Goal: Task Accomplishment & Management: Complete application form

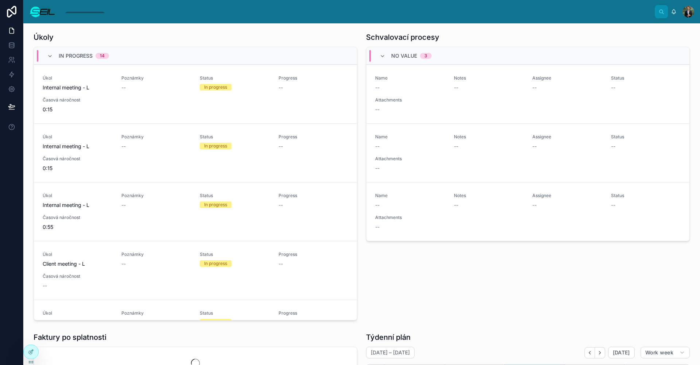
scroll to position [66, 0]
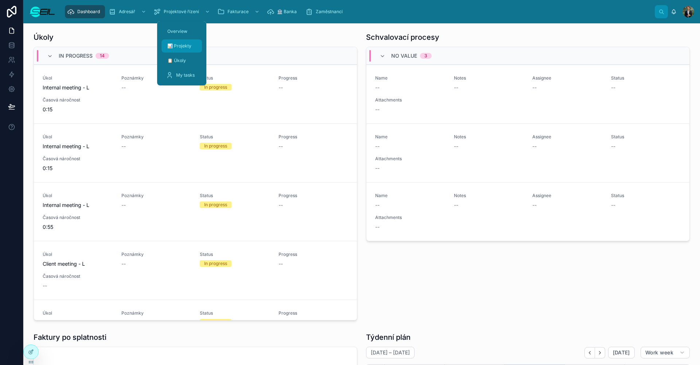
click at [181, 42] on div "📊 Projekty" at bounding box center [182, 46] width 32 height 12
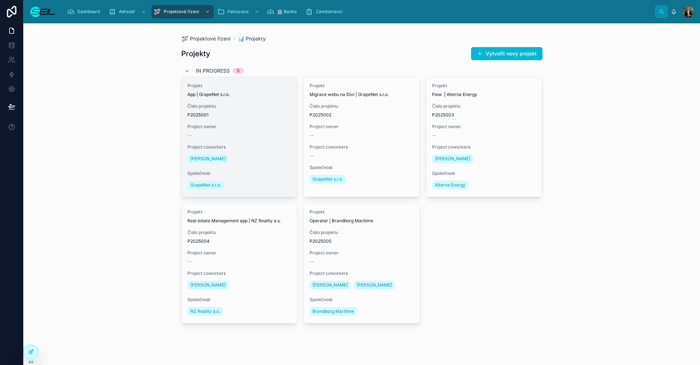
click at [245, 152] on div "Project coworkers Lukáš Heřík" at bounding box center [239, 154] width 104 height 20
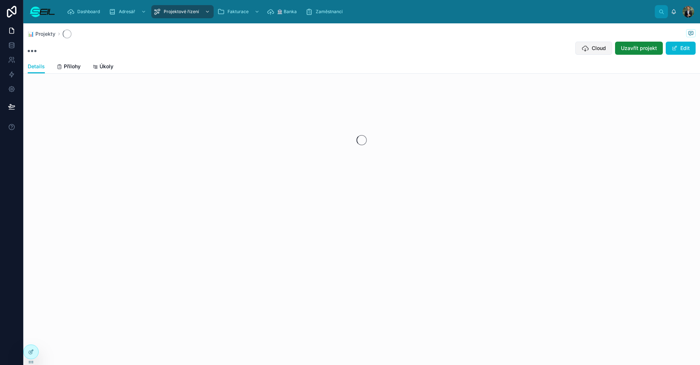
click at [601, 47] on span "Cloud" at bounding box center [599, 47] width 14 height 7
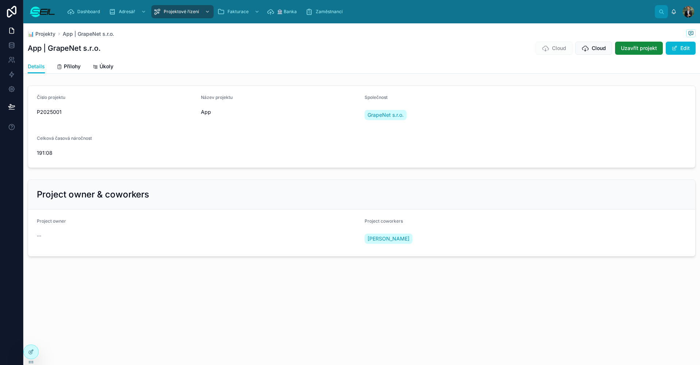
click at [441, 19] on div "Dashboard Adresář Projektové řízení Fakturace 🏦 Banka Zaměstnanci" at bounding box center [358, 12] width 594 height 16
click at [569, 53] on div "Cloud" at bounding box center [554, 48] width 37 height 13
drag, startPoint x: 561, startPoint y: 50, endPoint x: 593, endPoint y: 44, distance: 32.0
click at [561, 50] on span "Cloud" at bounding box center [554, 48] width 37 height 7
click at [592, 45] on button "Cloud" at bounding box center [593, 48] width 37 height 13
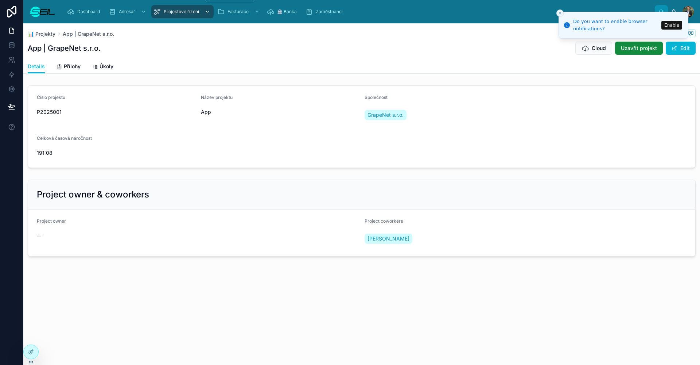
click at [161, 13] on div "Projektové řízení" at bounding box center [183, 12] width 58 height 12
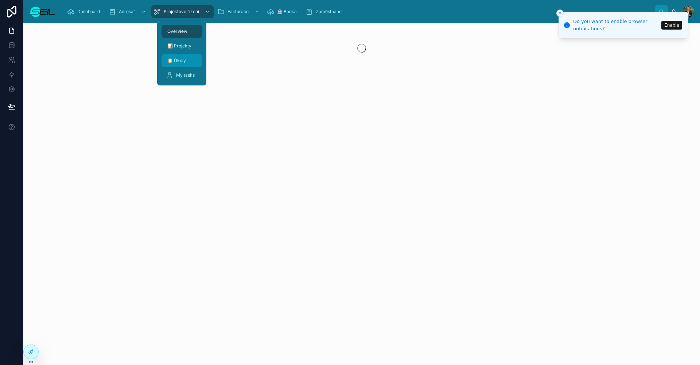
click at [186, 64] on div "📋 Úkoly" at bounding box center [182, 61] width 32 height 12
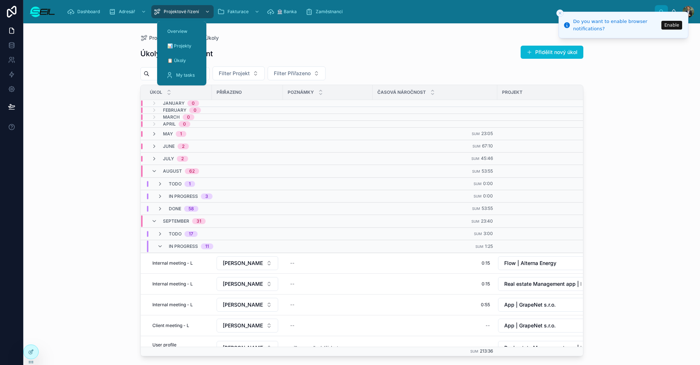
click at [188, 68] on div "Overview 📊 Projekty 📋 Úkoly My tasks" at bounding box center [181, 53] width 49 height 58
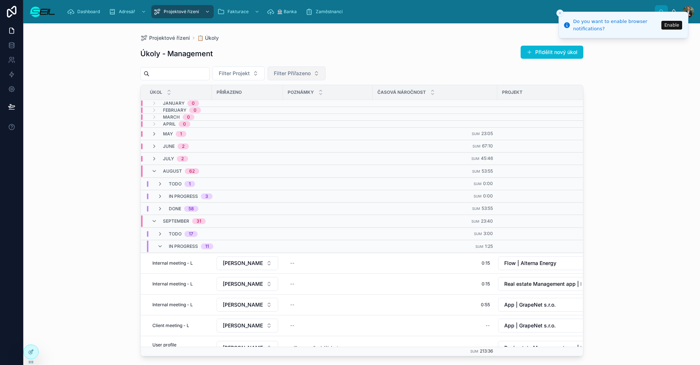
click at [307, 73] on span "Filter Přiřazeno" at bounding box center [292, 73] width 37 height 7
click at [318, 102] on span "[PERSON_NAME], BBA" at bounding box center [309, 102] width 55 height 7
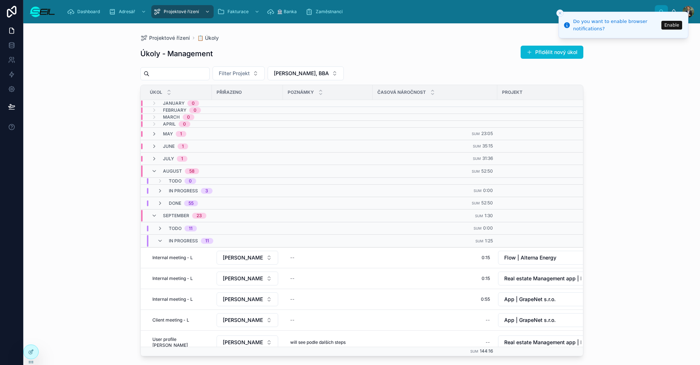
click at [371, 54] on div "Úkoly - Management Přidělit nový úkol" at bounding box center [361, 53] width 443 height 17
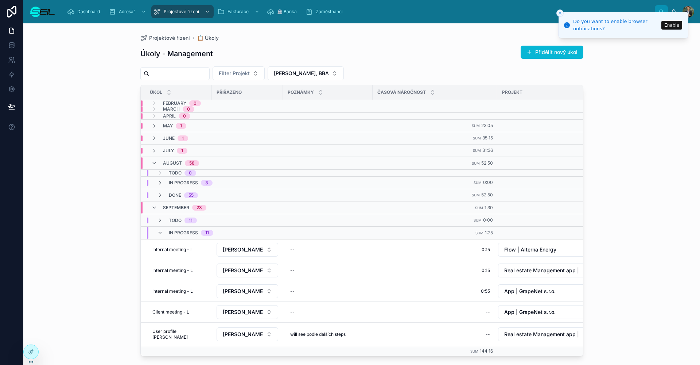
scroll to position [23, 0]
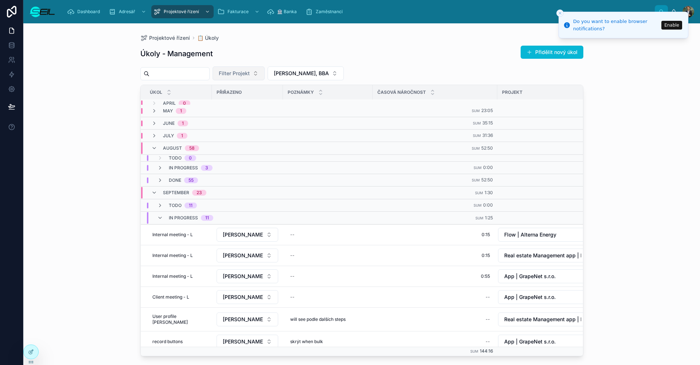
click at [250, 71] on span "Filter Projekt" at bounding box center [234, 73] width 31 height 7
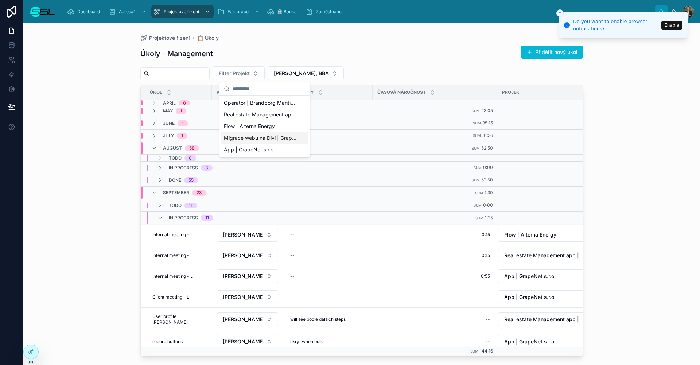
click at [245, 154] on div "App | GrapeNet s.r.o." at bounding box center [265, 150] width 88 height 12
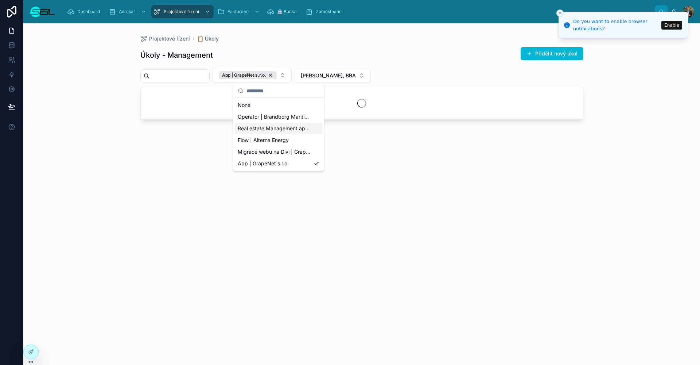
click at [416, 60] on div "Úkoly - Management Přidělit nový úkol" at bounding box center [361, 55] width 443 height 17
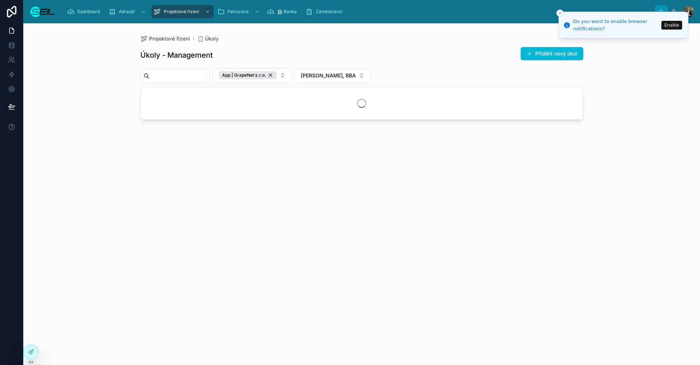
click at [558, 12] on button "Close toast" at bounding box center [560, 12] width 7 height 7
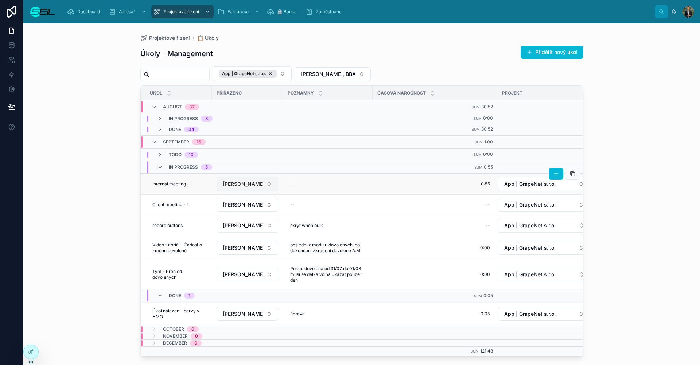
scroll to position [84, 0]
click at [166, 152] on div "Todo 10" at bounding box center [177, 155] width 41 height 6
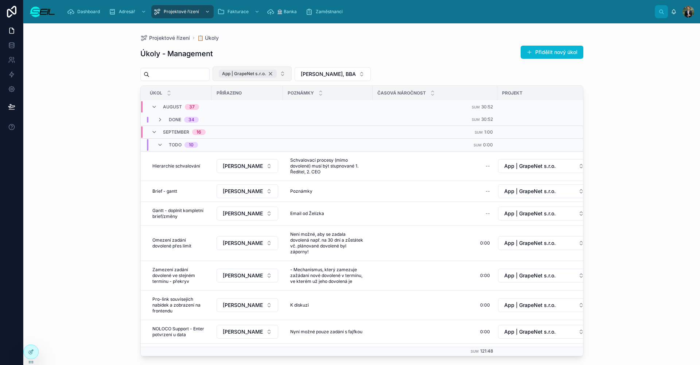
click at [277, 74] on div "App | GrapeNet s.r.o." at bounding box center [248, 74] width 58 height 8
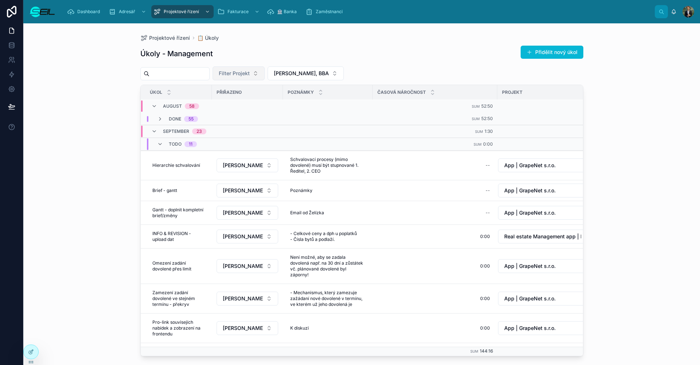
click at [265, 74] on button "Filter Projekt" at bounding box center [239, 73] width 52 height 14
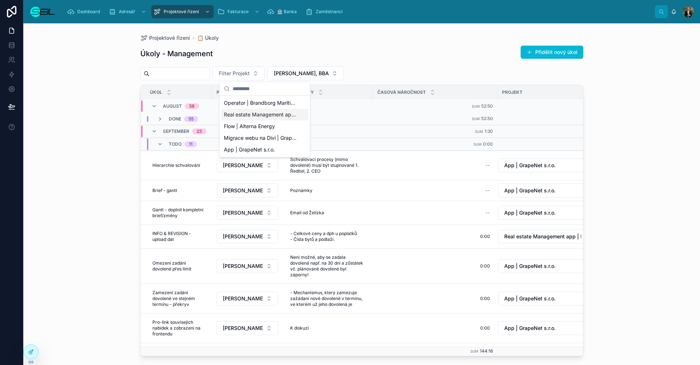
click at [248, 116] on span "Real estate Management app | NZ Reality a.s." at bounding box center [260, 114] width 73 height 7
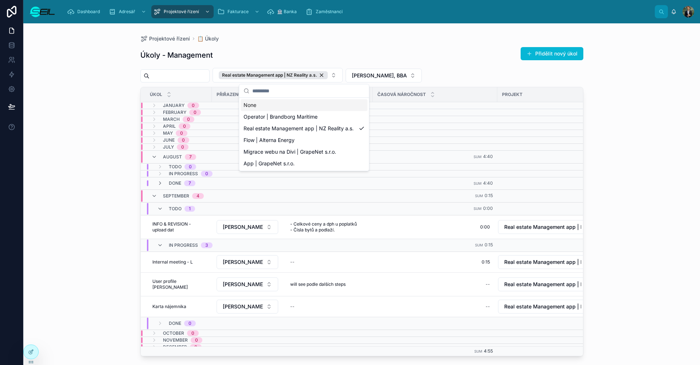
click at [268, 51] on div "Úkoly - Management Přidělit nový úkol" at bounding box center [361, 55] width 443 height 17
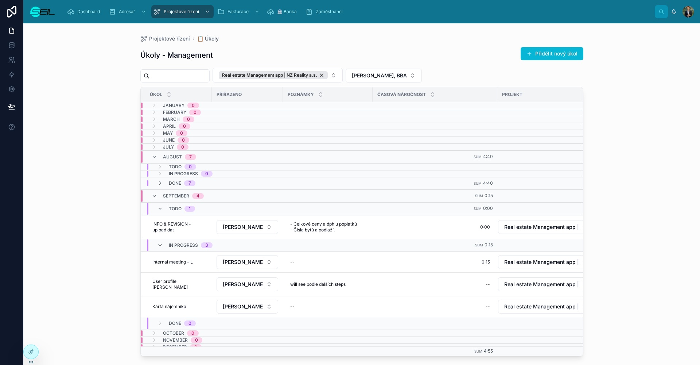
click at [496, 42] on div "Úkoly - Management Přidělit nový úkol Real estate Management app | NZ Reality a…" at bounding box center [361, 199] width 443 height 314
click at [494, 44] on div "Úkoly - Management Přidělit nový úkol Real estate Management app | NZ Reality a…" at bounding box center [361, 199] width 443 height 314
click at [492, 44] on div "Úkoly - Management Přidělit nový úkol Real estate Management app | NZ Reality a…" at bounding box center [361, 199] width 443 height 314
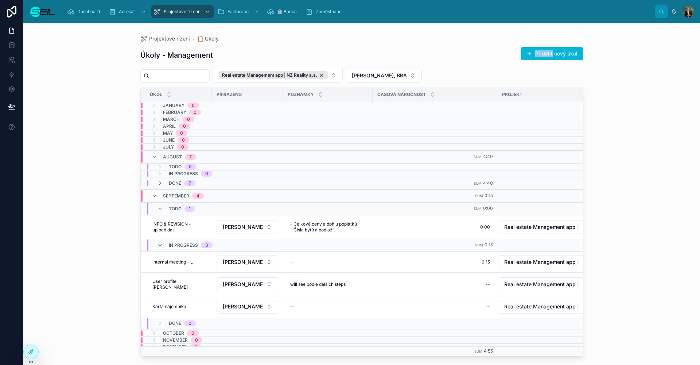
click at [493, 46] on div "Úkoly - Management Přidělit nový úkol Real estate Management app | NZ Reality a…" at bounding box center [361, 199] width 443 height 314
click at [492, 46] on div "Úkoly - Management Přidělit nový úkol Real estate Management app | NZ Reality a…" at bounding box center [361, 199] width 443 height 314
click at [491, 49] on div "Úkoly - Management Přidělit nový úkol" at bounding box center [361, 55] width 443 height 17
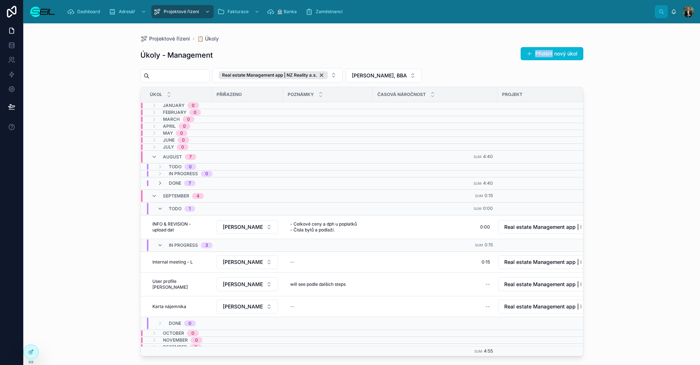
click at [491, 49] on div "Úkoly - Management Přidělit nový úkol" at bounding box center [361, 55] width 443 height 17
click at [492, 52] on div "Úkoly - Management Přidělit nový úkol" at bounding box center [361, 55] width 443 height 17
click at [491, 52] on div "Úkoly - Management Přidělit nový úkol" at bounding box center [361, 55] width 443 height 17
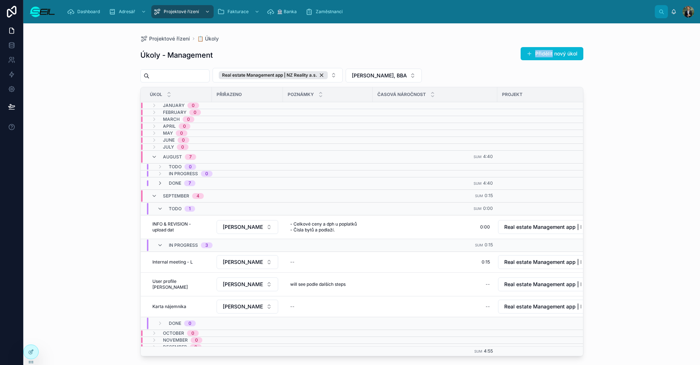
click at [492, 55] on div "Úkoly - Management Přidělit nový úkol" at bounding box center [361, 55] width 443 height 17
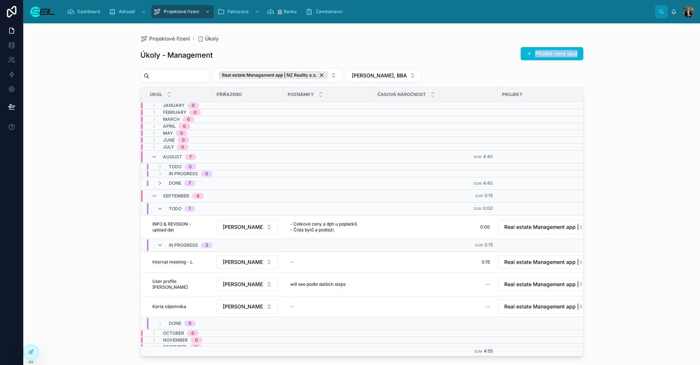
click at [492, 55] on div "Úkoly - Management Přidělit nový úkol" at bounding box center [361, 55] width 443 height 17
click at [492, 54] on div "Úkoly - Management Přidělit nový úkol" at bounding box center [361, 55] width 443 height 17
click at [507, 69] on div "Real estate Management app | NZ Reality a.s. [PERSON_NAME], BBA" at bounding box center [361, 75] width 443 height 15
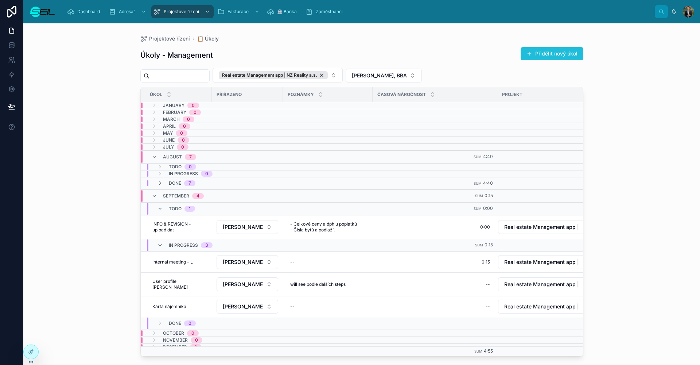
click at [543, 57] on button "Přidělit nový úkol" at bounding box center [552, 53] width 63 height 13
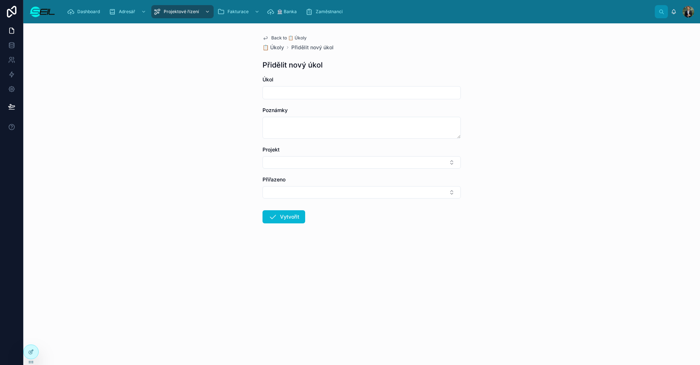
click at [336, 96] on input "text" at bounding box center [362, 93] width 198 height 10
type input "**********"
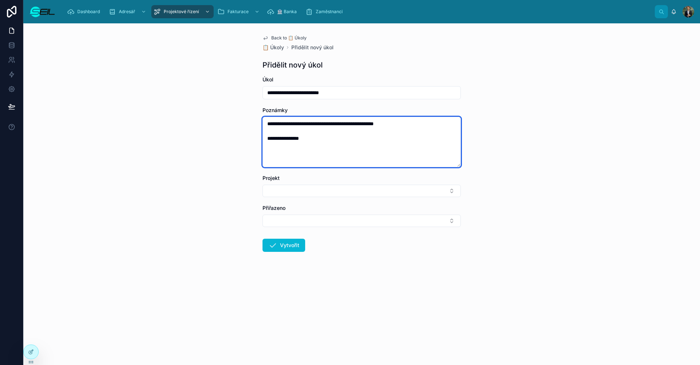
drag, startPoint x: 314, startPoint y: 138, endPoint x: 310, endPoint y: 144, distance: 7.5
click at [314, 138] on textarea "**********" at bounding box center [362, 142] width 198 height 50
click at [308, 146] on textarea "**********" at bounding box center [362, 142] width 198 height 50
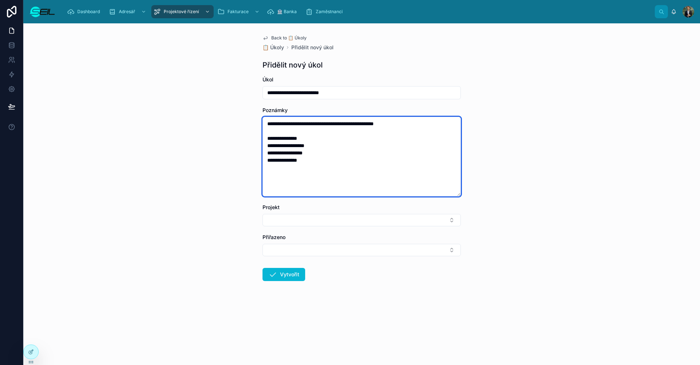
type textarea "**********"
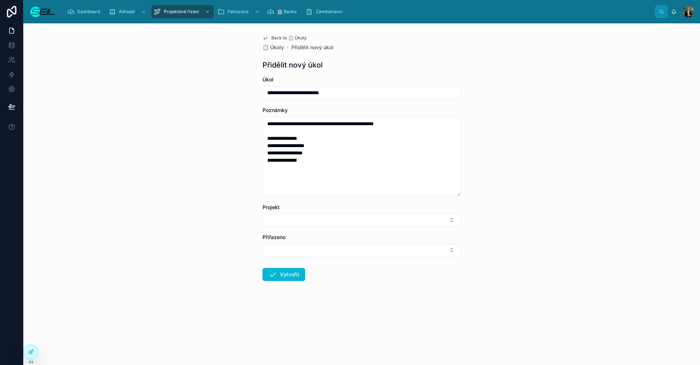
click at [306, 213] on div "Projekt" at bounding box center [362, 215] width 198 height 23
click at [319, 222] on button "Select Button" at bounding box center [362, 220] width 198 height 12
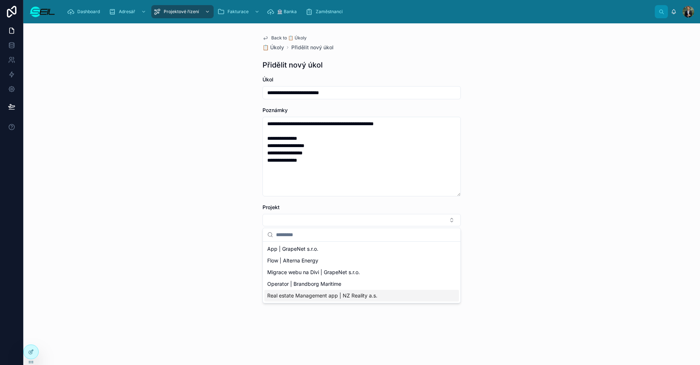
click at [356, 296] on span "Real estate Management app | NZ Reality a.s." at bounding box center [322, 295] width 110 height 7
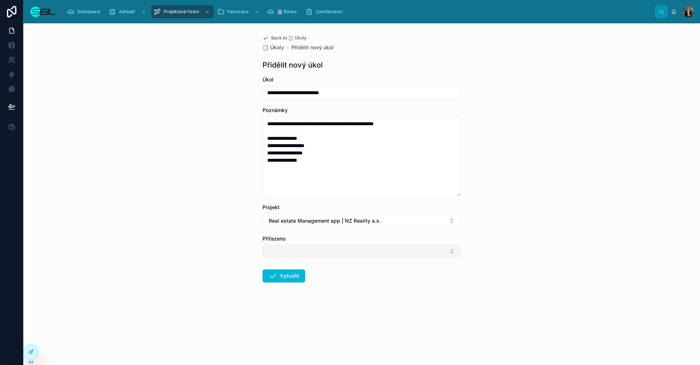
click at [380, 255] on button "Select Button" at bounding box center [362, 251] width 198 height 12
click at [303, 279] on span "[PERSON_NAME], BBA" at bounding box center [294, 279] width 55 height 7
click at [283, 275] on button "Vytvořit" at bounding box center [284, 277] width 43 height 13
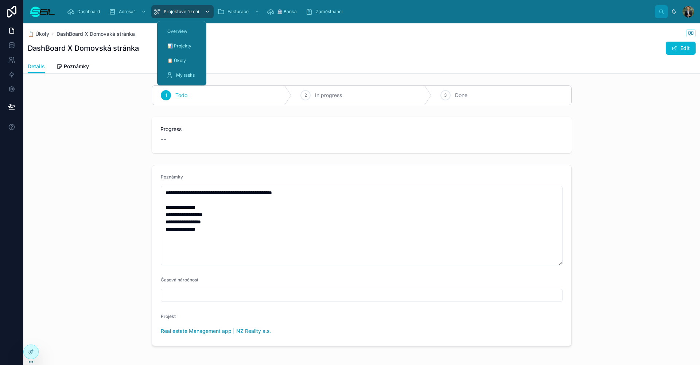
click at [186, 13] on span "Projektové řízení" at bounding box center [181, 12] width 35 height 6
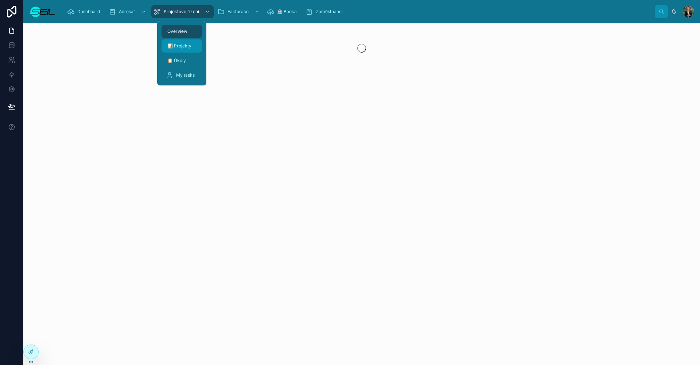
click at [189, 51] on div "📊 Projekty" at bounding box center [182, 46] width 32 height 12
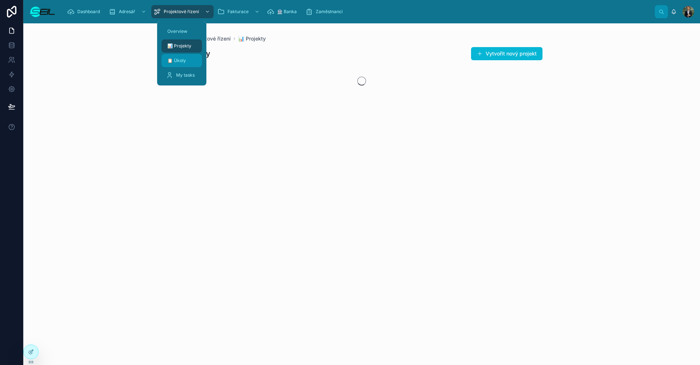
click at [200, 57] on link "📋 Úkoly" at bounding box center [182, 60] width 40 height 13
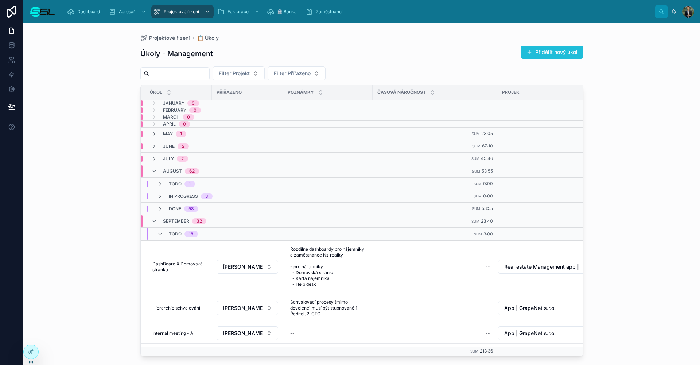
click at [569, 55] on button "Přidělit nový úkol" at bounding box center [552, 52] width 63 height 13
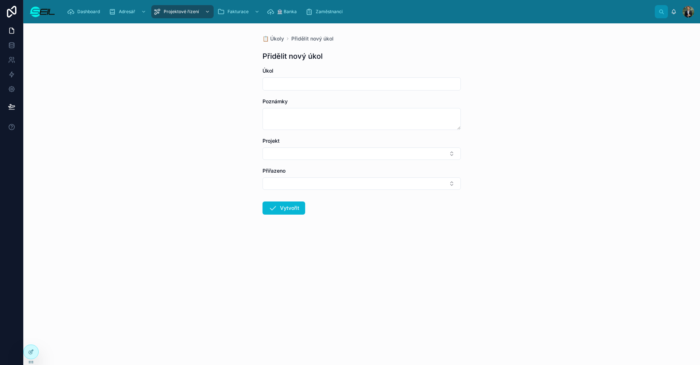
click at [271, 89] on div at bounding box center [362, 83] width 198 height 13
click at [271, 89] on input "text" at bounding box center [362, 84] width 198 height 10
click at [289, 86] on input "*****" at bounding box center [362, 84] width 198 height 10
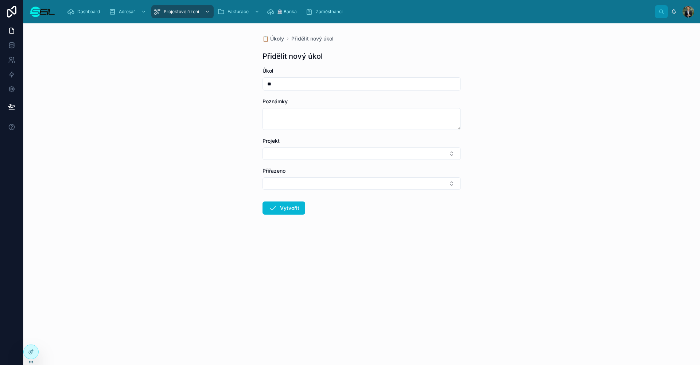
type input "*"
type input "**********"
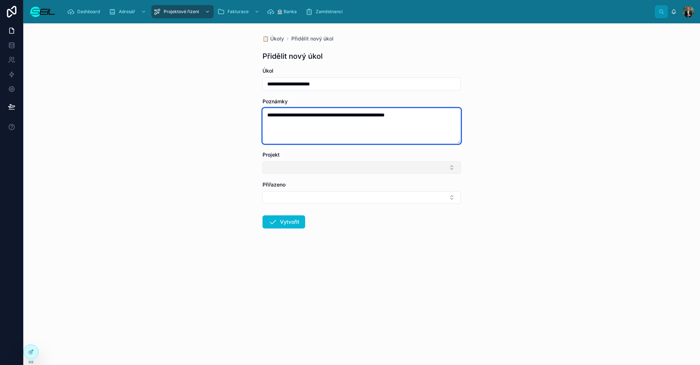
type textarea "**********"
click at [301, 173] on button "Select Button" at bounding box center [362, 167] width 198 height 12
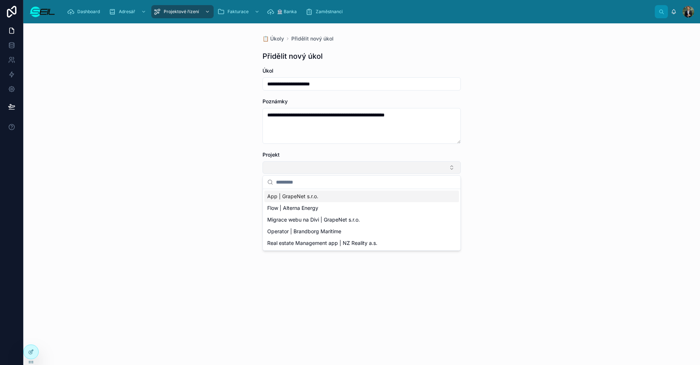
click at [307, 170] on button "Select Button" at bounding box center [362, 167] width 198 height 12
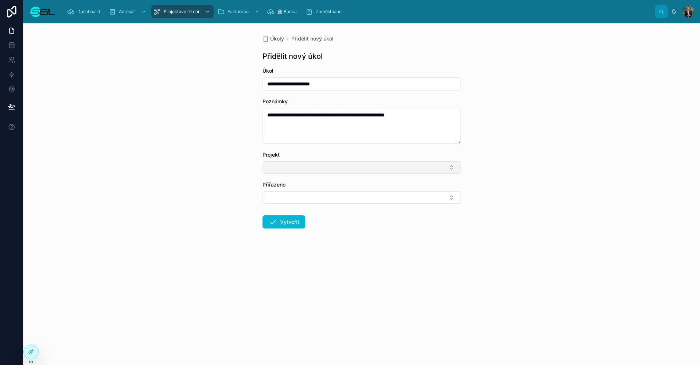
click at [306, 167] on button "Select Button" at bounding box center [362, 167] width 198 height 12
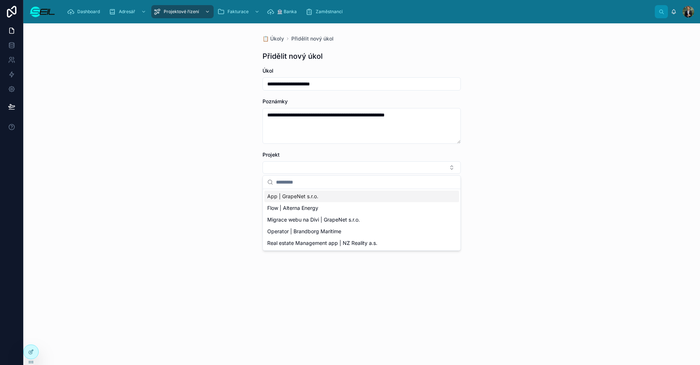
click at [276, 194] on span "App | GrapeNet s.r.o." at bounding box center [292, 196] width 51 height 7
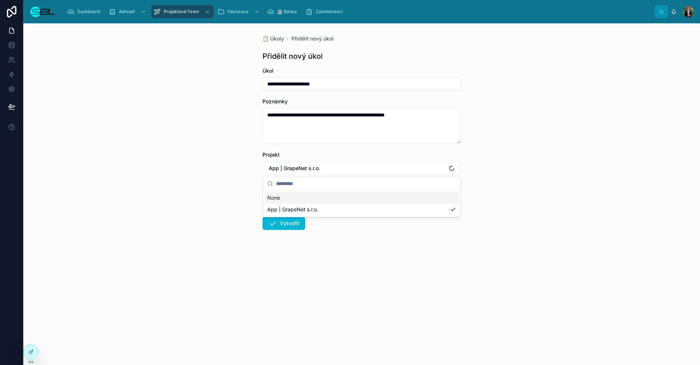
click at [293, 197] on button "Select Button" at bounding box center [362, 199] width 198 height 12
click at [297, 226] on span "[PERSON_NAME], BBA" at bounding box center [294, 227] width 55 height 7
click at [252, 220] on div "**********" at bounding box center [361, 193] width 677 height 341
click at [286, 227] on button "Vytvořit" at bounding box center [284, 224] width 43 height 13
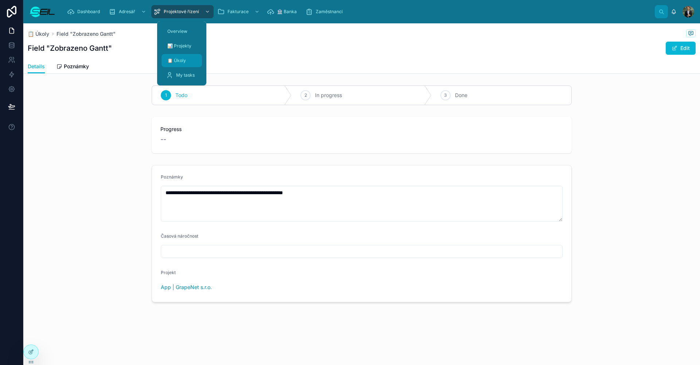
click at [191, 63] on div "📋 Úkoly" at bounding box center [182, 61] width 32 height 12
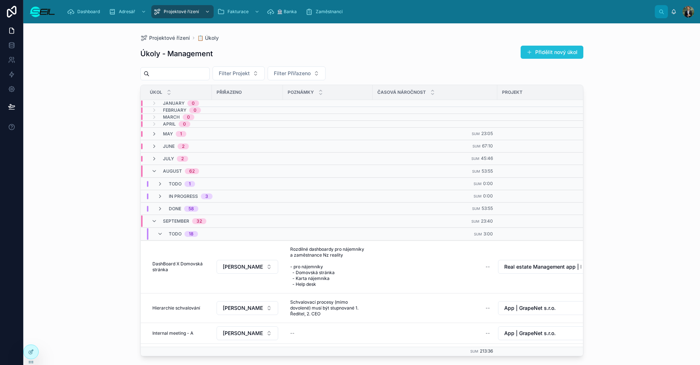
click at [531, 51] on span at bounding box center [530, 52] width 6 height 6
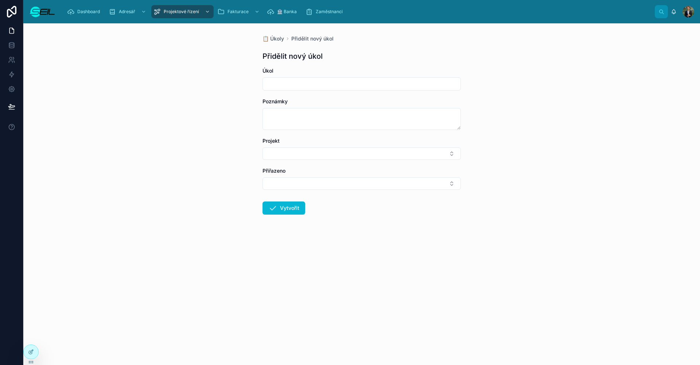
click at [289, 68] on div "Úkol" at bounding box center [362, 70] width 198 height 7
click at [292, 77] on div "Úkol" at bounding box center [362, 78] width 198 height 23
click at [291, 86] on input "text" at bounding box center [362, 84] width 198 height 10
type input "**********"
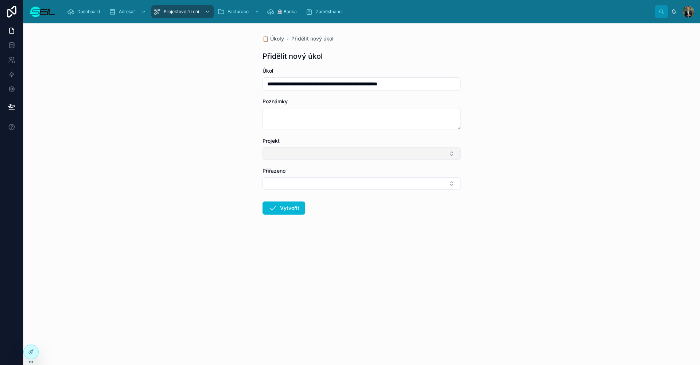
click at [361, 148] on button "Select Button" at bounding box center [362, 153] width 198 height 12
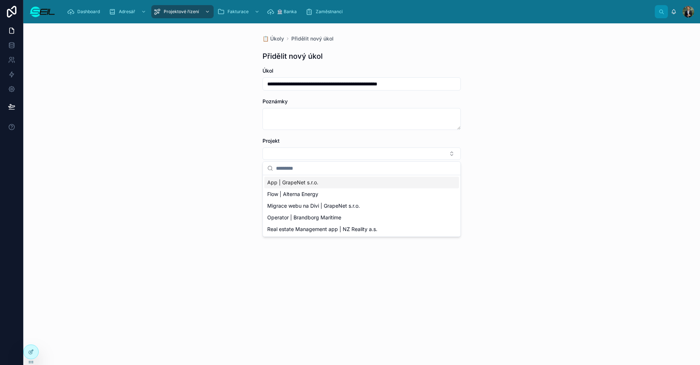
click at [299, 178] on div "App | GrapeNet s.r.o." at bounding box center [361, 183] width 195 height 12
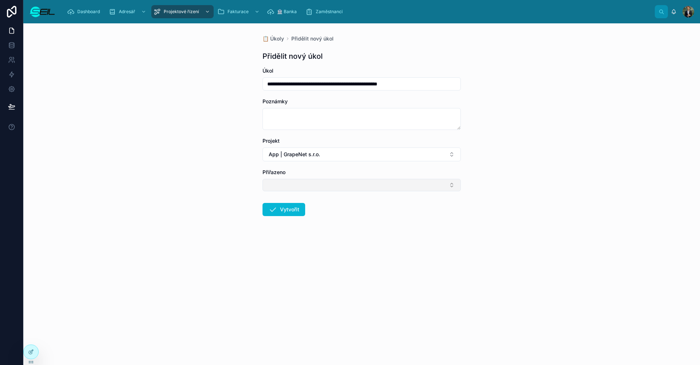
click at [293, 183] on button "Select Button" at bounding box center [362, 185] width 198 height 12
click at [282, 210] on span "[PERSON_NAME], BBA" at bounding box center [294, 213] width 55 height 7
click at [291, 218] on form "**********" at bounding box center [362, 165] width 198 height 197
drag, startPoint x: 287, startPoint y: 215, endPoint x: 361, endPoint y: 230, distance: 75.5
click at [287, 215] on button "Vytvořit" at bounding box center [284, 210] width 43 height 13
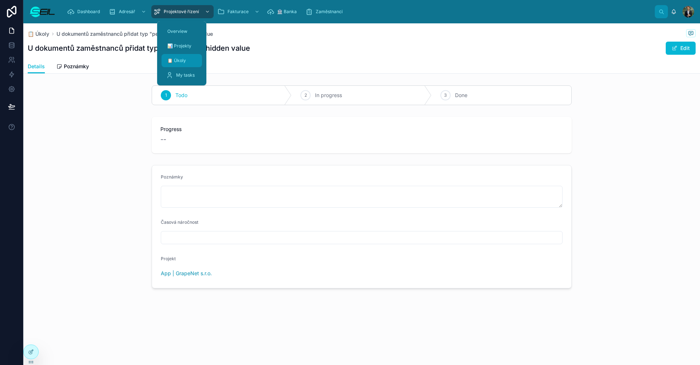
click at [183, 61] on span "📋 Úkoly" at bounding box center [176, 61] width 19 height 6
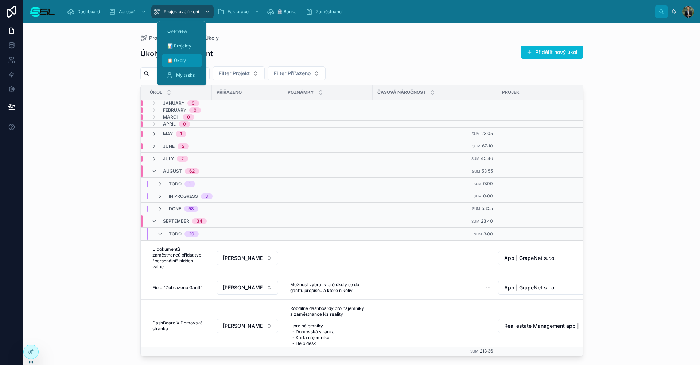
click at [185, 60] on span "📋 Úkoly" at bounding box center [176, 61] width 19 height 6
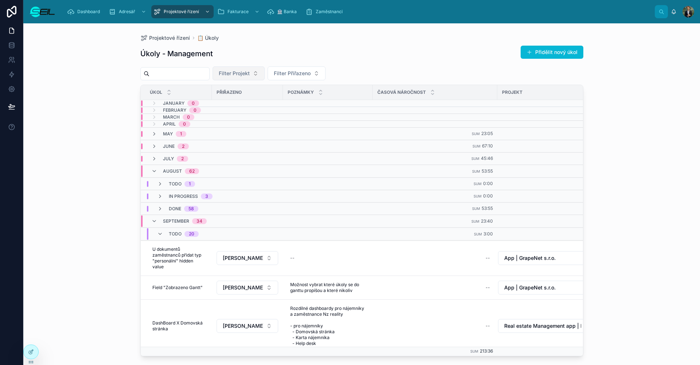
click at [265, 73] on button "Filter Projekt" at bounding box center [239, 73] width 52 height 14
click at [247, 137] on span "Migrace webu na Divi | GrapeNet s.r.o." at bounding box center [260, 137] width 73 height 7
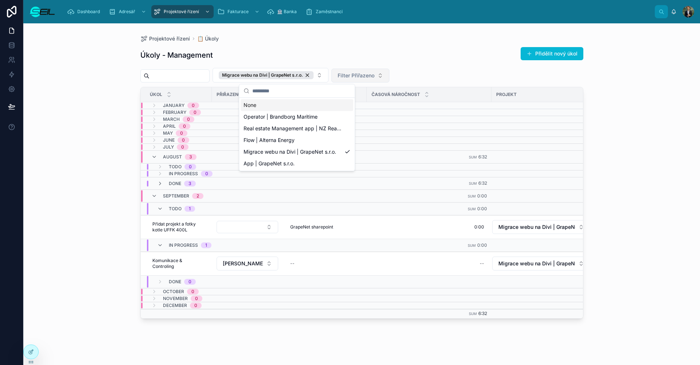
click at [389, 70] on button "Filter Přiřazeno" at bounding box center [361, 76] width 58 height 14
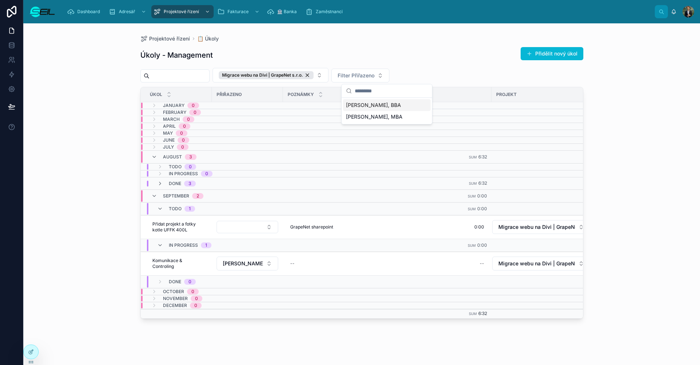
click at [387, 108] on span "[PERSON_NAME], BBA" at bounding box center [373, 104] width 55 height 7
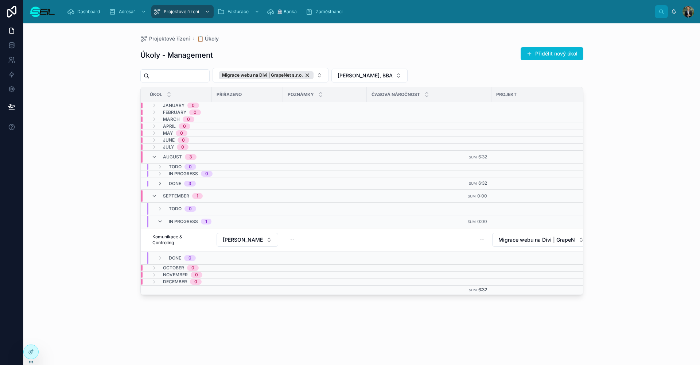
click at [553, 53] on button "Přidělit nový úkol" at bounding box center [552, 53] width 63 height 13
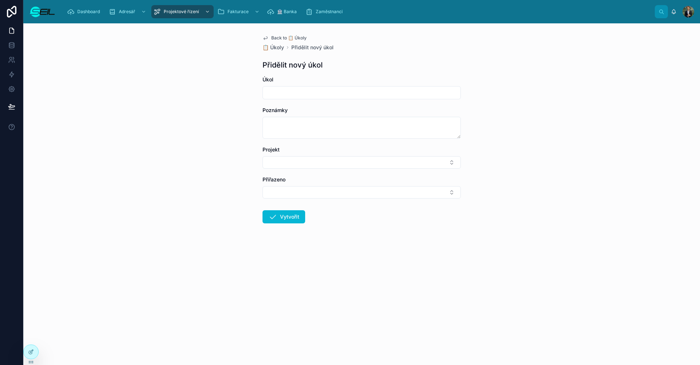
drag, startPoint x: 457, startPoint y: 51, endPoint x: 474, endPoint y: 57, distance: 18.6
click at [457, 51] on div "Back to 📋 Úkoly 📋 Úkoly Přidělit nový úkol Přidělit nový úkol Úkol Poznámky Pro…" at bounding box center [362, 146] width 210 height 247
click at [541, 83] on div "Back to 📋 Úkoly 📋 Úkoly Přidělit nový úkol Přidělit nový úkol Úkol Poznámky Pro…" at bounding box center [361, 193] width 677 height 341
click at [374, 100] on form "Úkol Poznámky Projekt Přiřazeno Vytvořit" at bounding box center [362, 173] width 198 height 194
click at [362, 97] on input "text" at bounding box center [362, 93] width 198 height 10
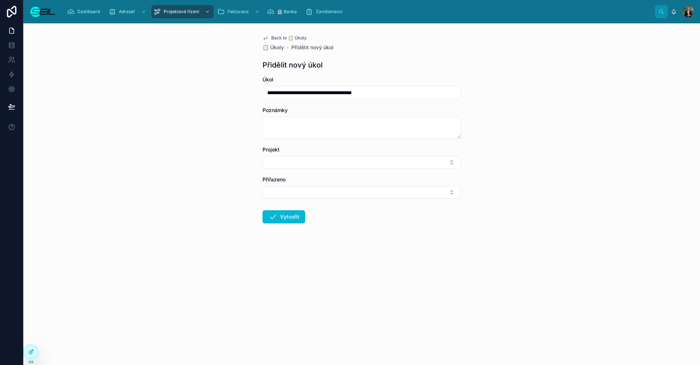
type input "**********"
click at [355, 110] on div "Poznámky" at bounding box center [362, 109] width 198 height 7
drag, startPoint x: 316, startPoint y: 195, endPoint x: 325, endPoint y: 195, distance: 8.4
click at [316, 195] on button "Select Button" at bounding box center [362, 192] width 198 height 12
click at [309, 218] on div "[PERSON_NAME], BBA" at bounding box center [361, 221] width 195 height 12
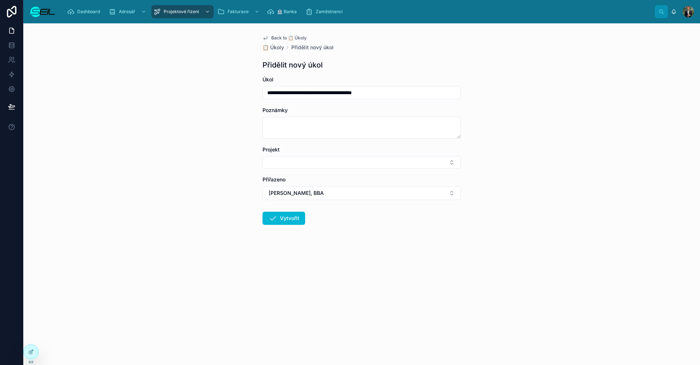
click at [294, 170] on form "**********" at bounding box center [362, 173] width 198 height 195
click at [294, 164] on button "Select Button" at bounding box center [362, 162] width 198 height 12
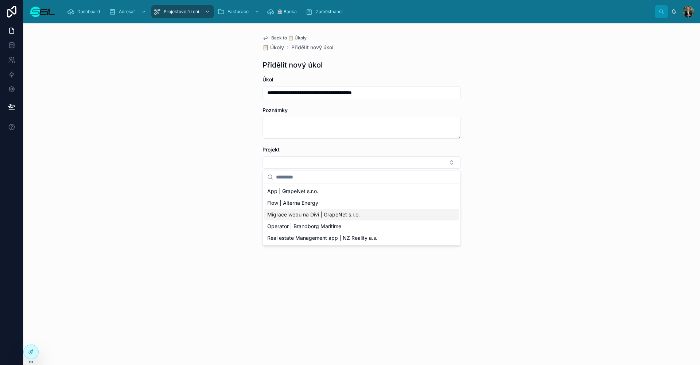
click at [307, 216] on span "Migrace webu na Divi | GrapeNet s.r.o." at bounding box center [313, 214] width 93 height 7
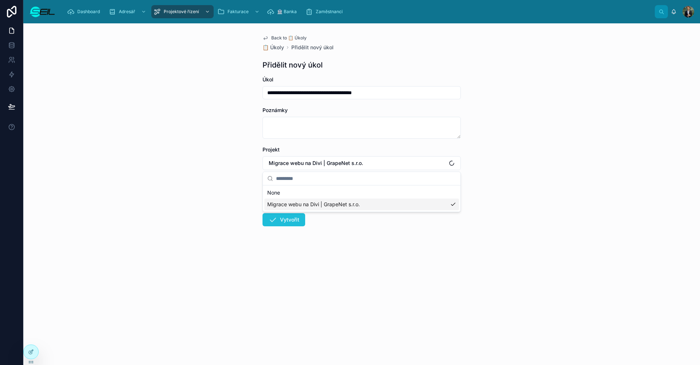
click at [303, 213] on button "Vytvořit" at bounding box center [284, 219] width 43 height 13
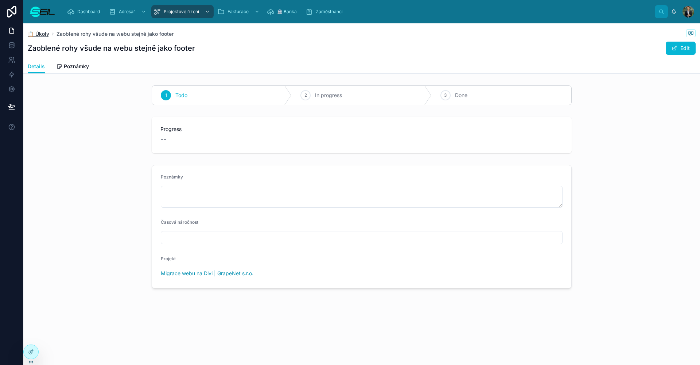
click at [42, 34] on span "📋 Úkoly" at bounding box center [39, 33] width 22 height 7
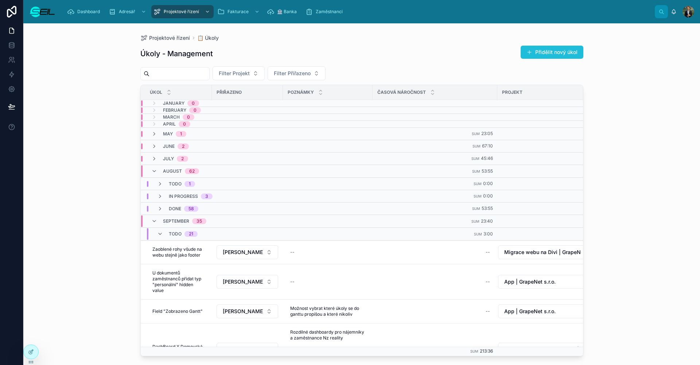
click at [557, 58] on button "Přidělit nový úkol" at bounding box center [552, 52] width 63 height 13
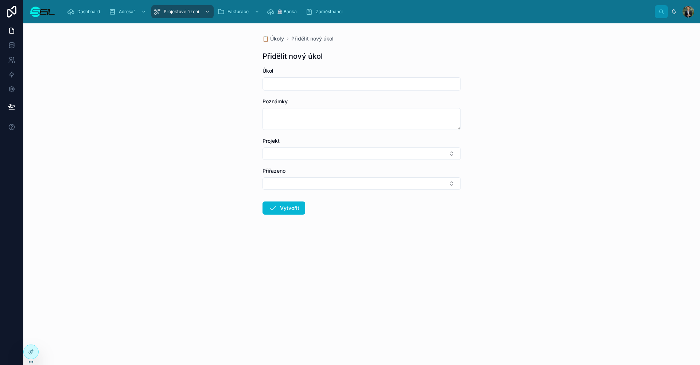
click at [280, 79] on input "text" at bounding box center [362, 84] width 198 height 10
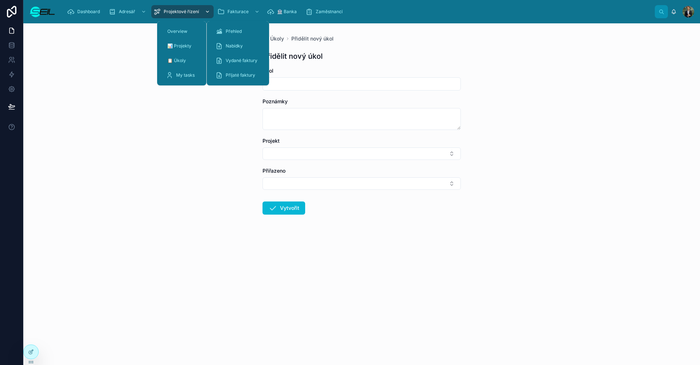
click at [167, 14] on span "Projektové řízení" at bounding box center [181, 12] width 35 height 6
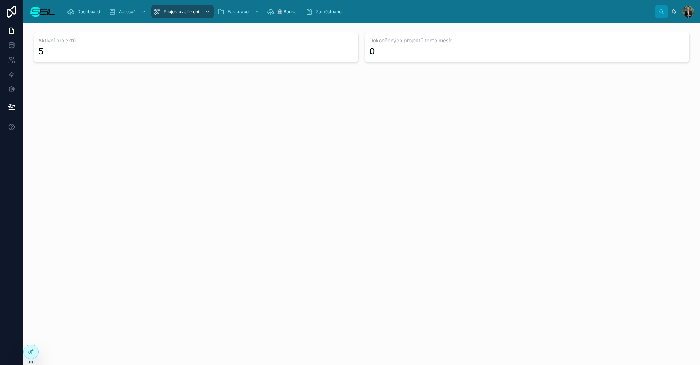
click at [44, 12] on img at bounding box center [42, 12] width 26 height 12
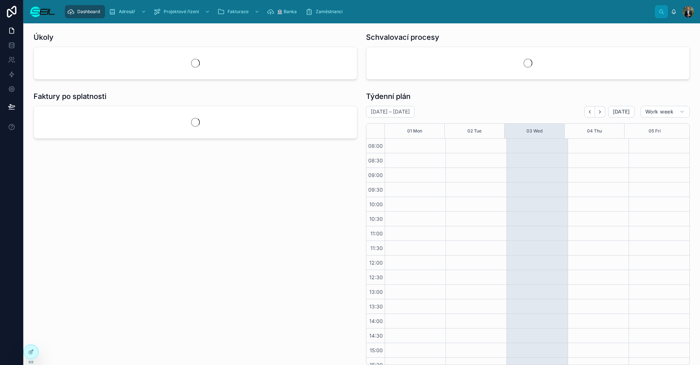
scroll to position [66, 0]
